Goal: Transaction & Acquisition: Book appointment/travel/reservation

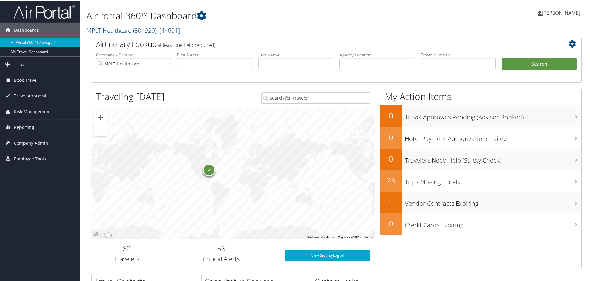
click at [29, 79] on span "Book Travel" at bounding box center [26, 79] width 24 height 15
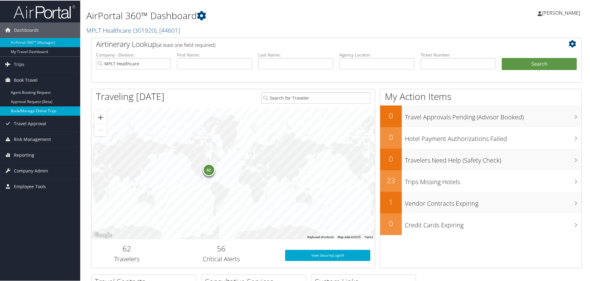
click at [30, 108] on link "Book/Manage Online Trips" at bounding box center [40, 110] width 80 height 9
